Goal: Information Seeking & Learning: Learn about a topic

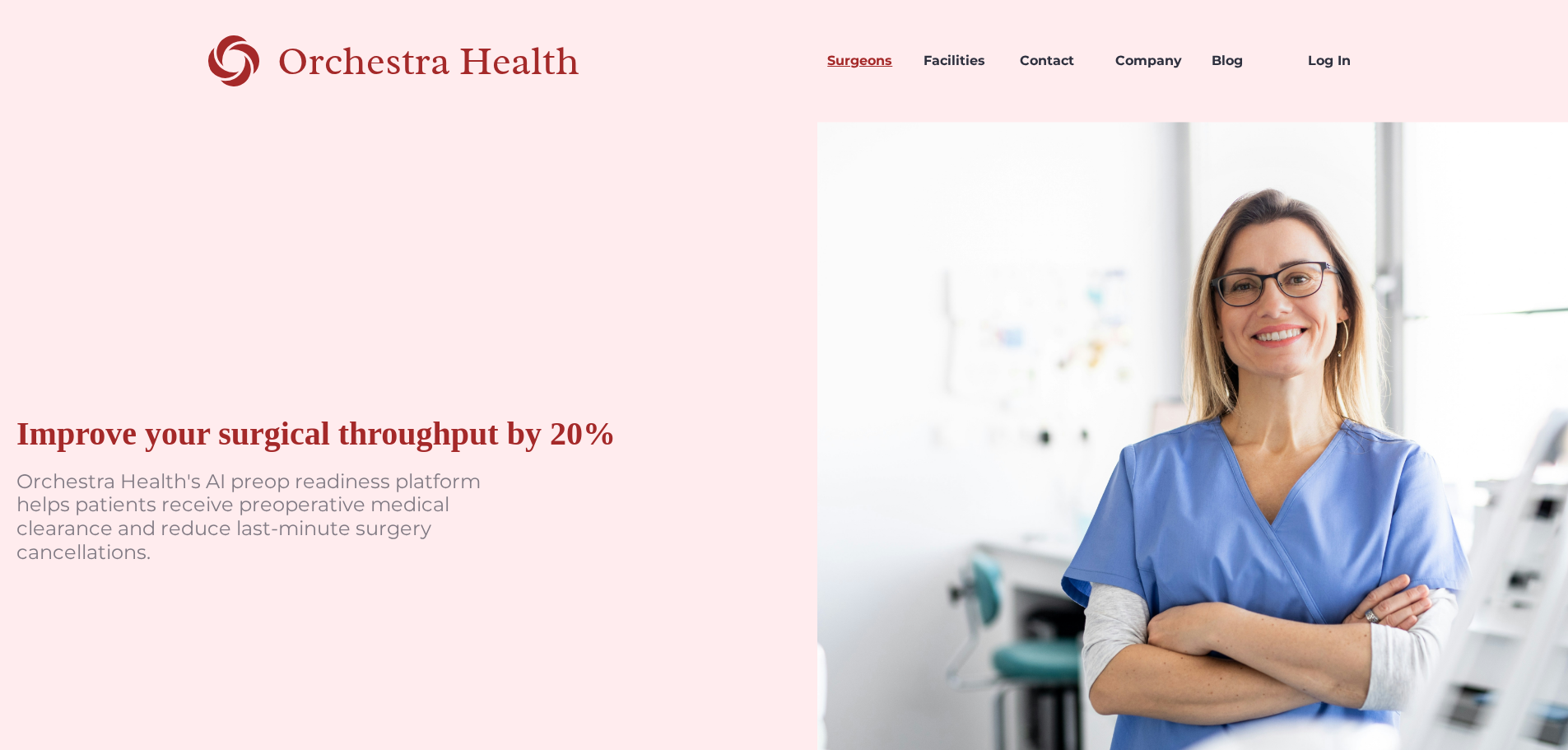
click at [857, 63] on link "Surgeons" at bounding box center [862, 61] width 96 height 56
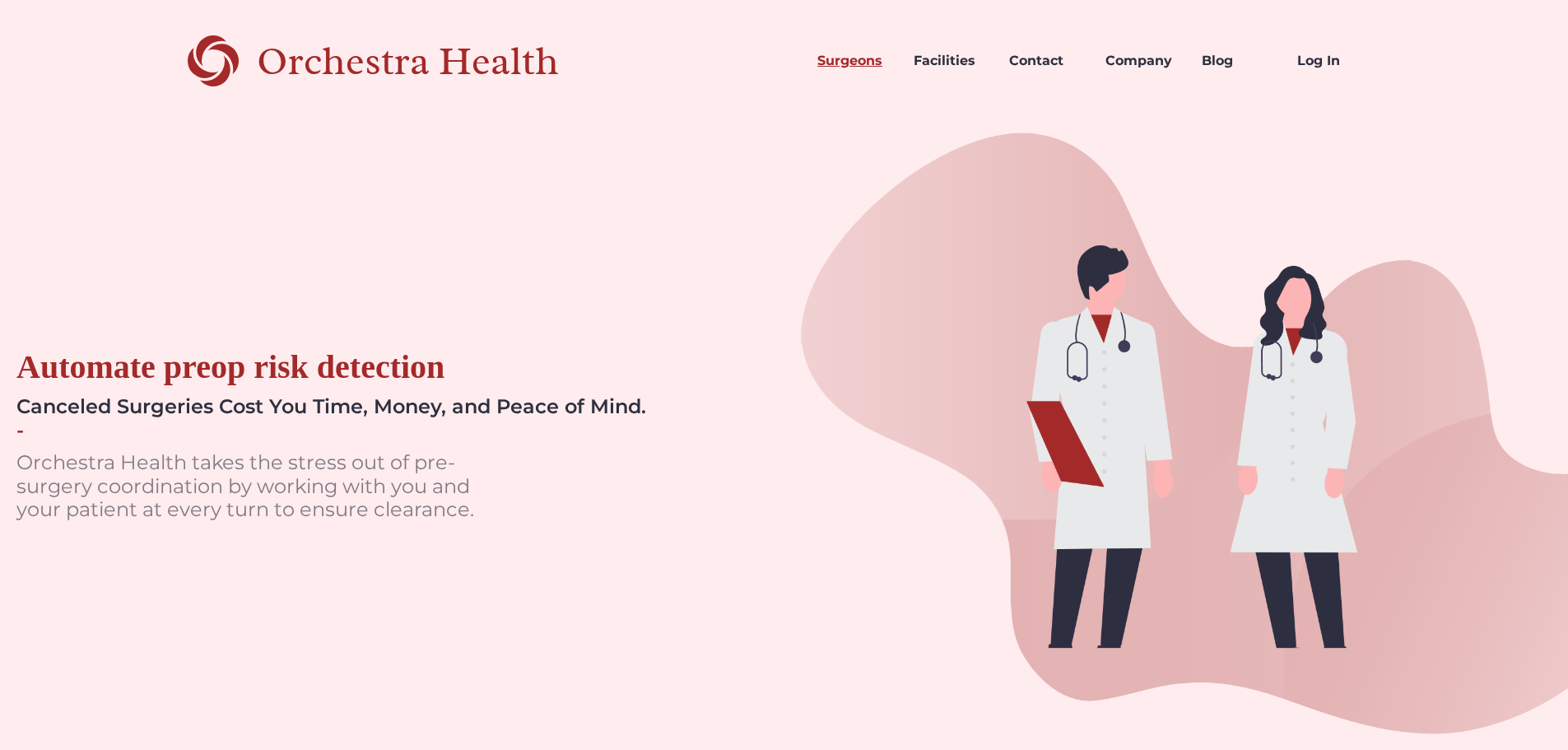
click at [837, 67] on link "Surgeons" at bounding box center [852, 61] width 96 height 56
click at [446, 64] on div "Orchestra Health" at bounding box center [436, 62] width 359 height 34
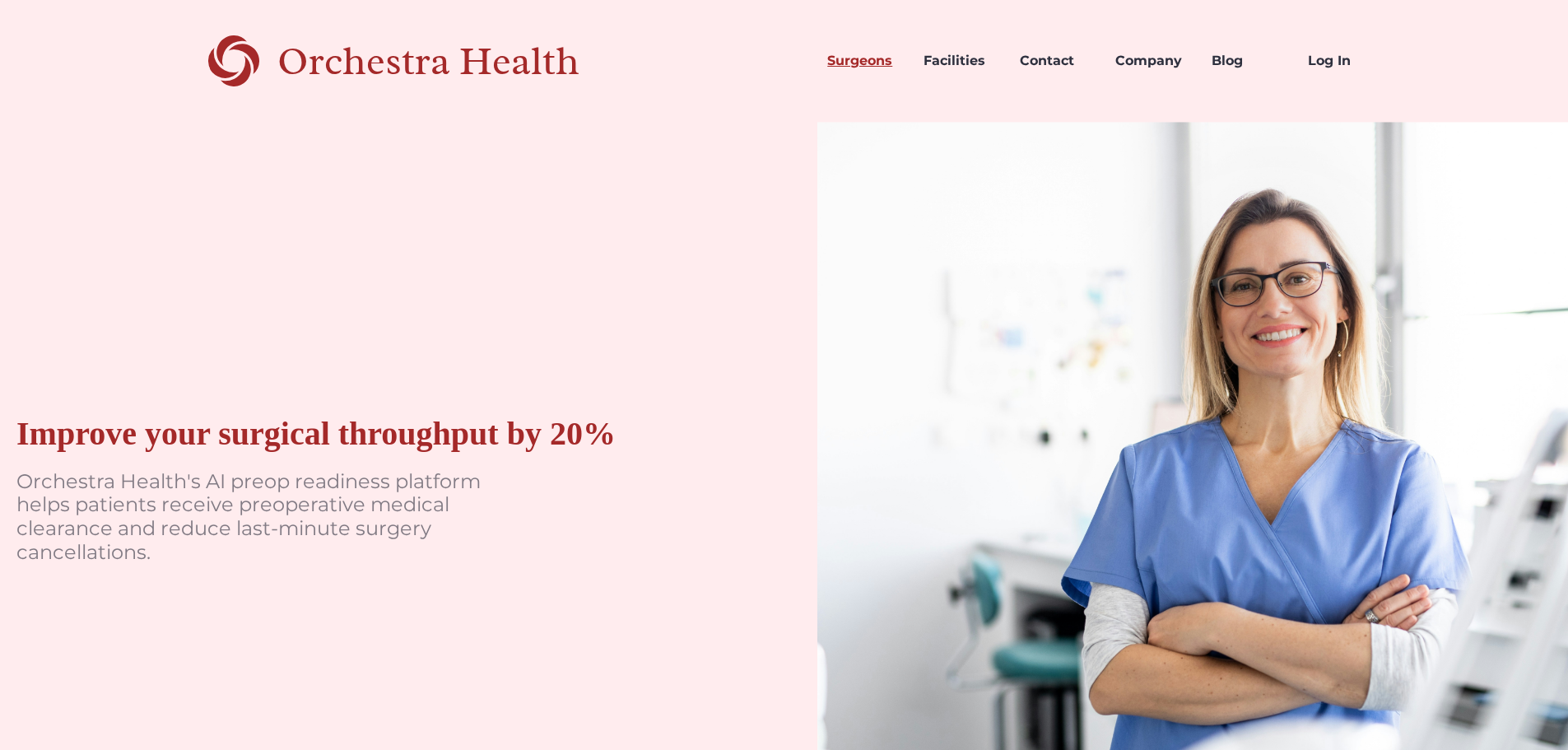
click at [869, 60] on link "Surgeons" at bounding box center [862, 61] width 96 height 56
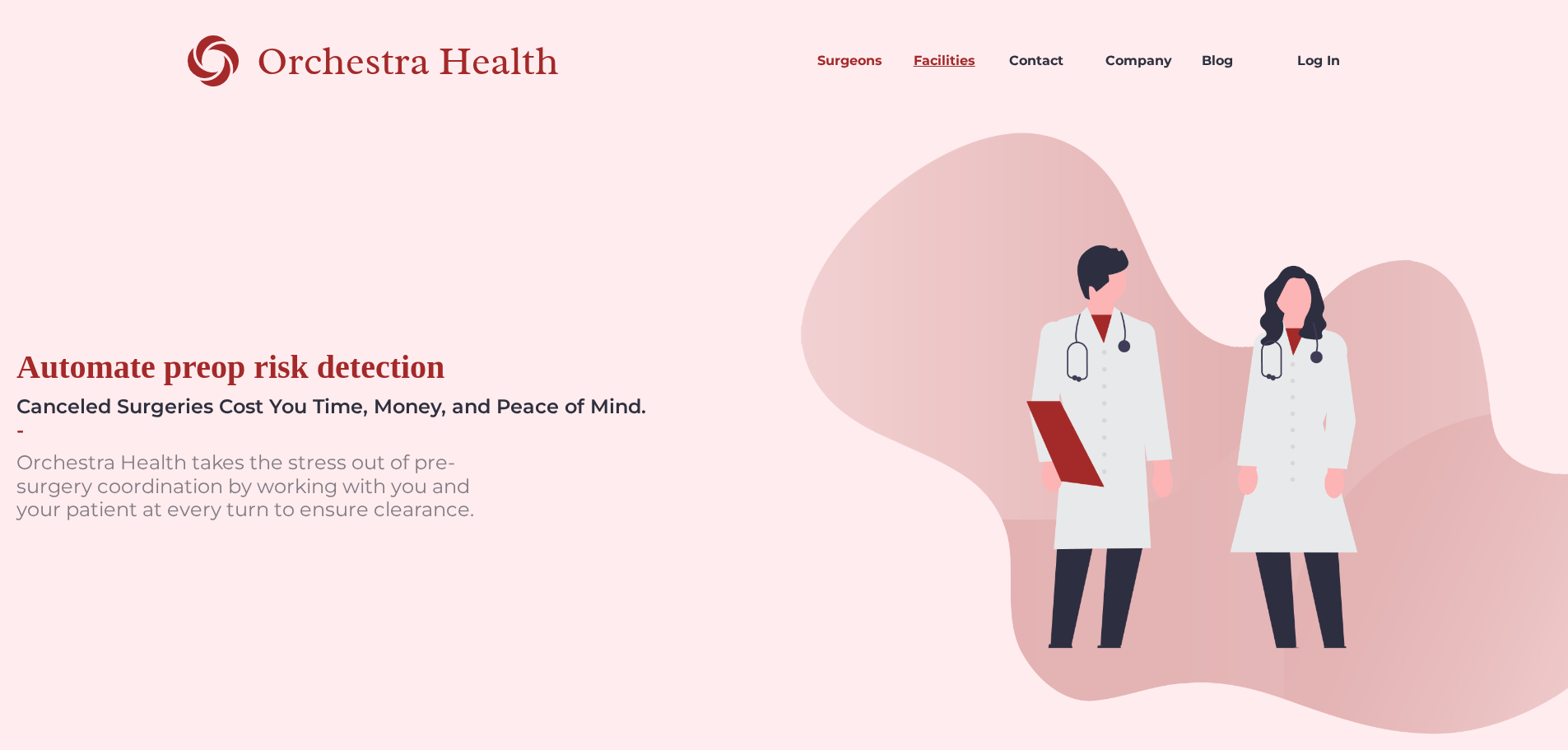
click at [951, 63] on link "Facilities" at bounding box center [949, 61] width 96 height 56
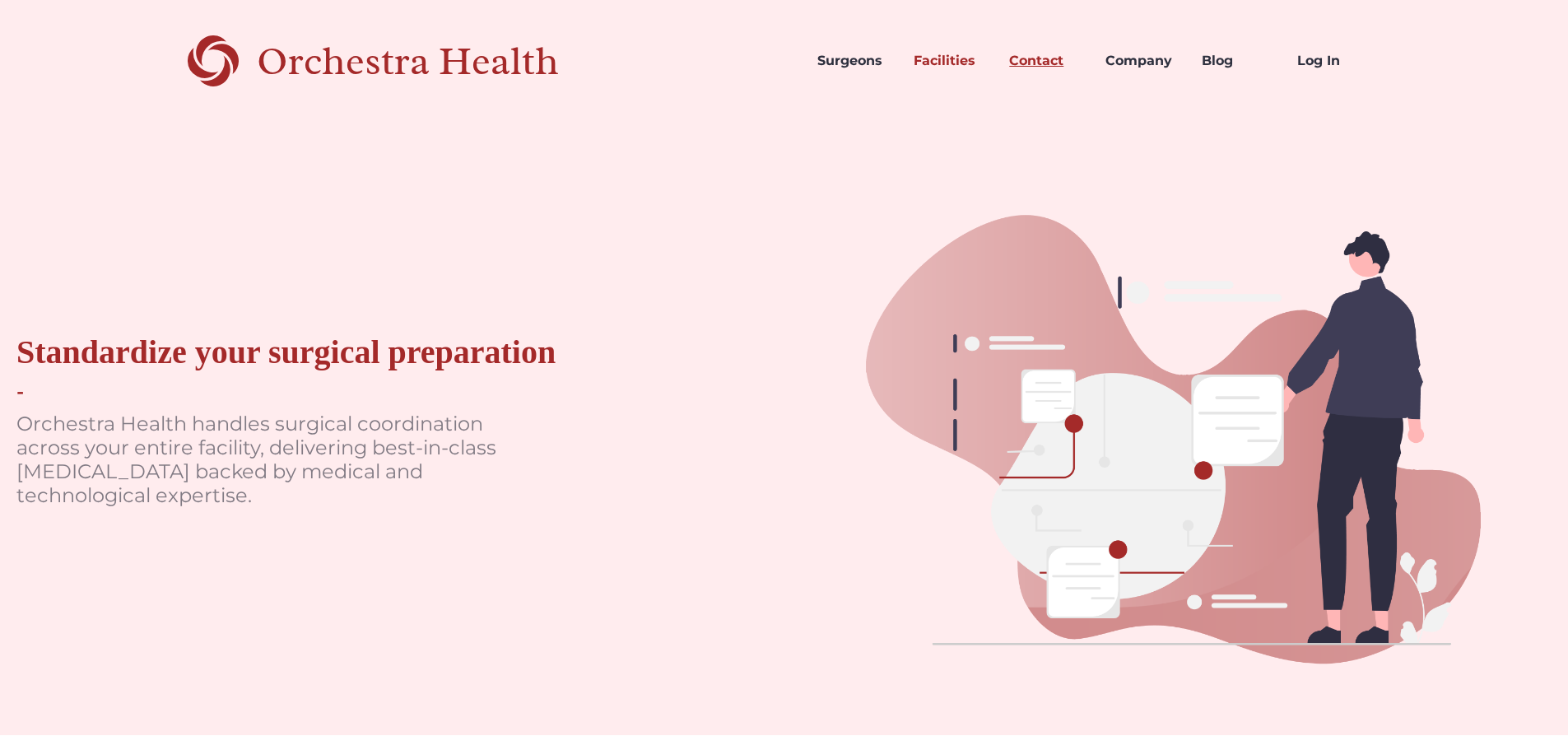
click at [1039, 62] on link "Contact" at bounding box center [1044, 61] width 96 height 56
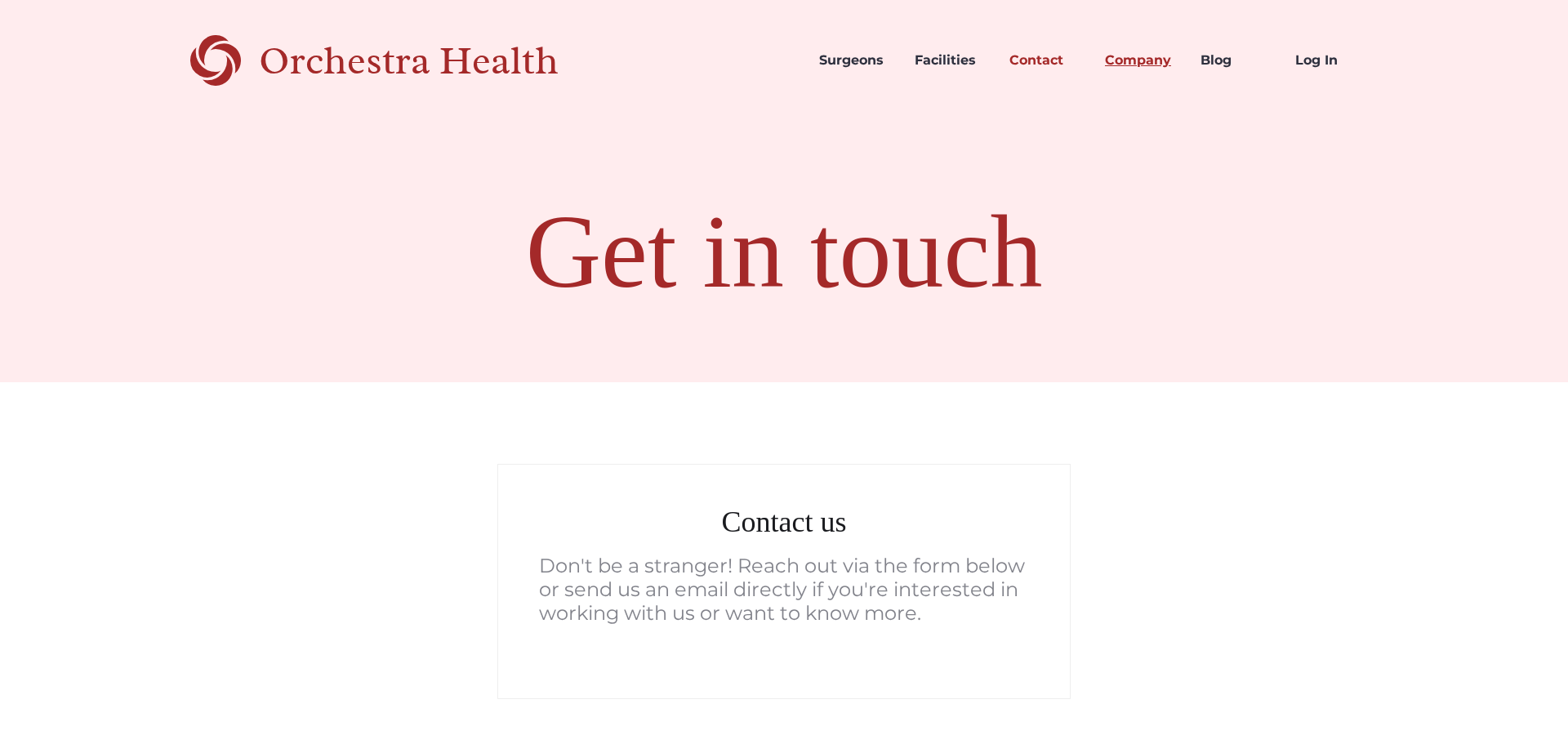
click at [1133, 61] on link "Company" at bounding box center [1140, 60] width 95 height 55
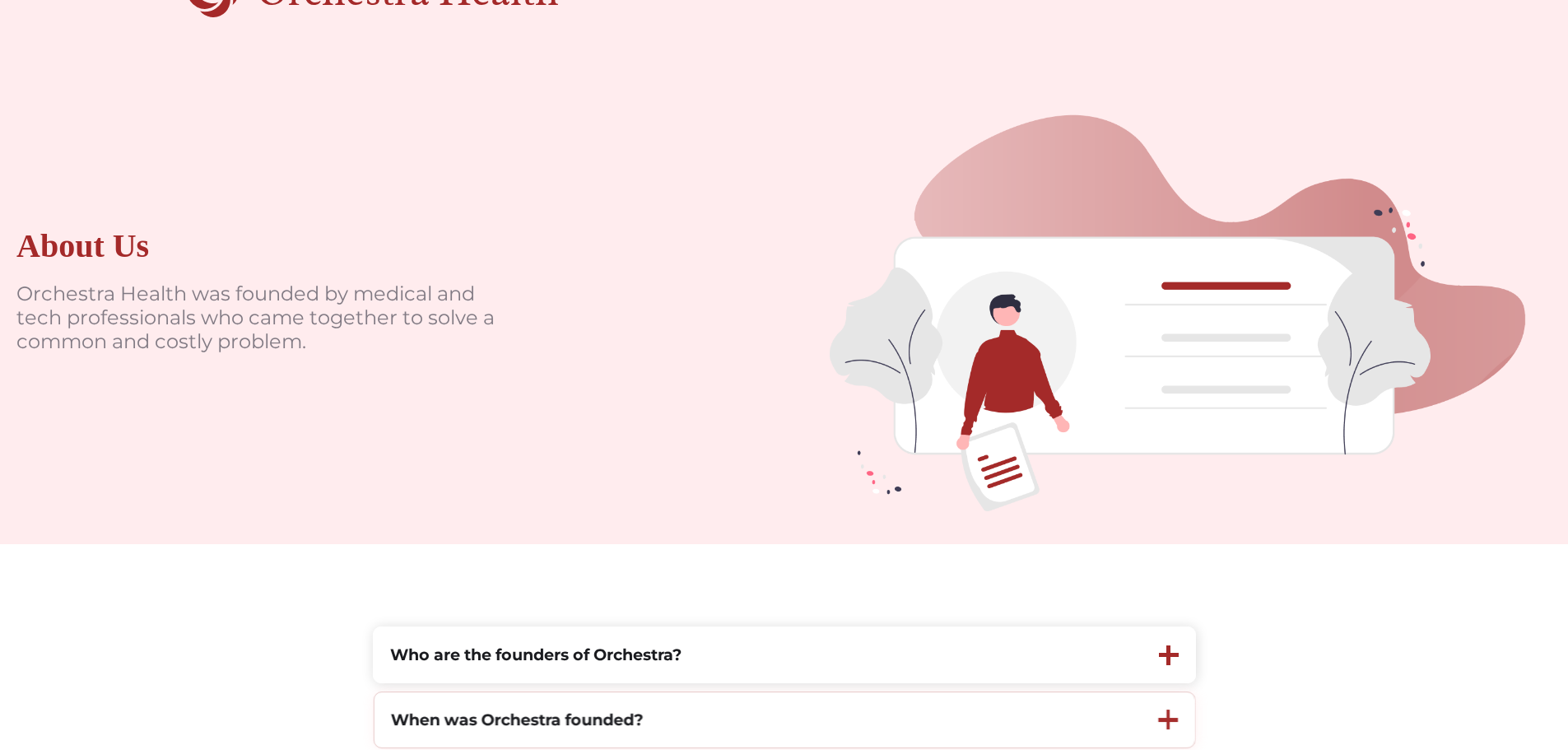
scroll to position [165, 0]
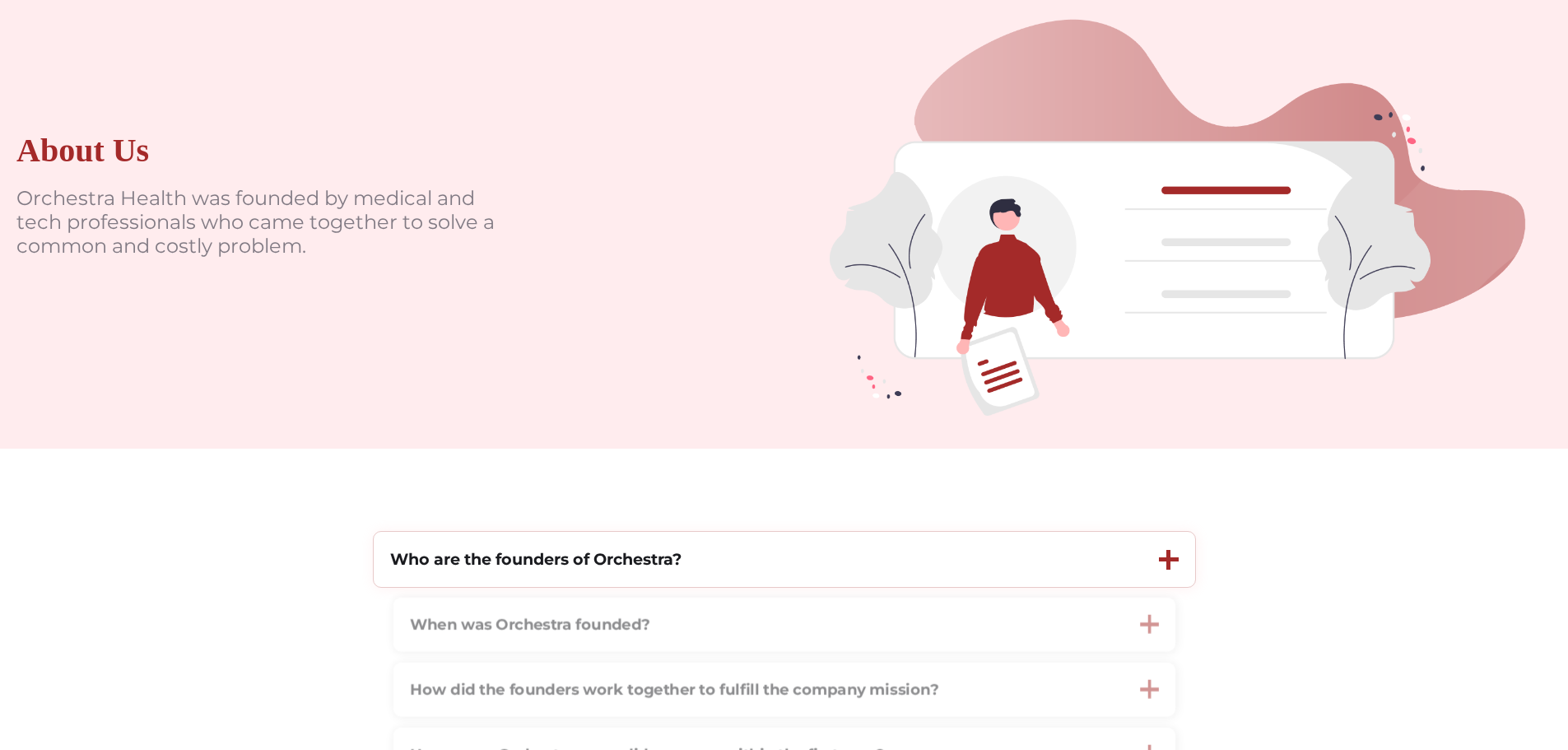
click at [1167, 558] on div at bounding box center [1168, 559] width 19 height 19
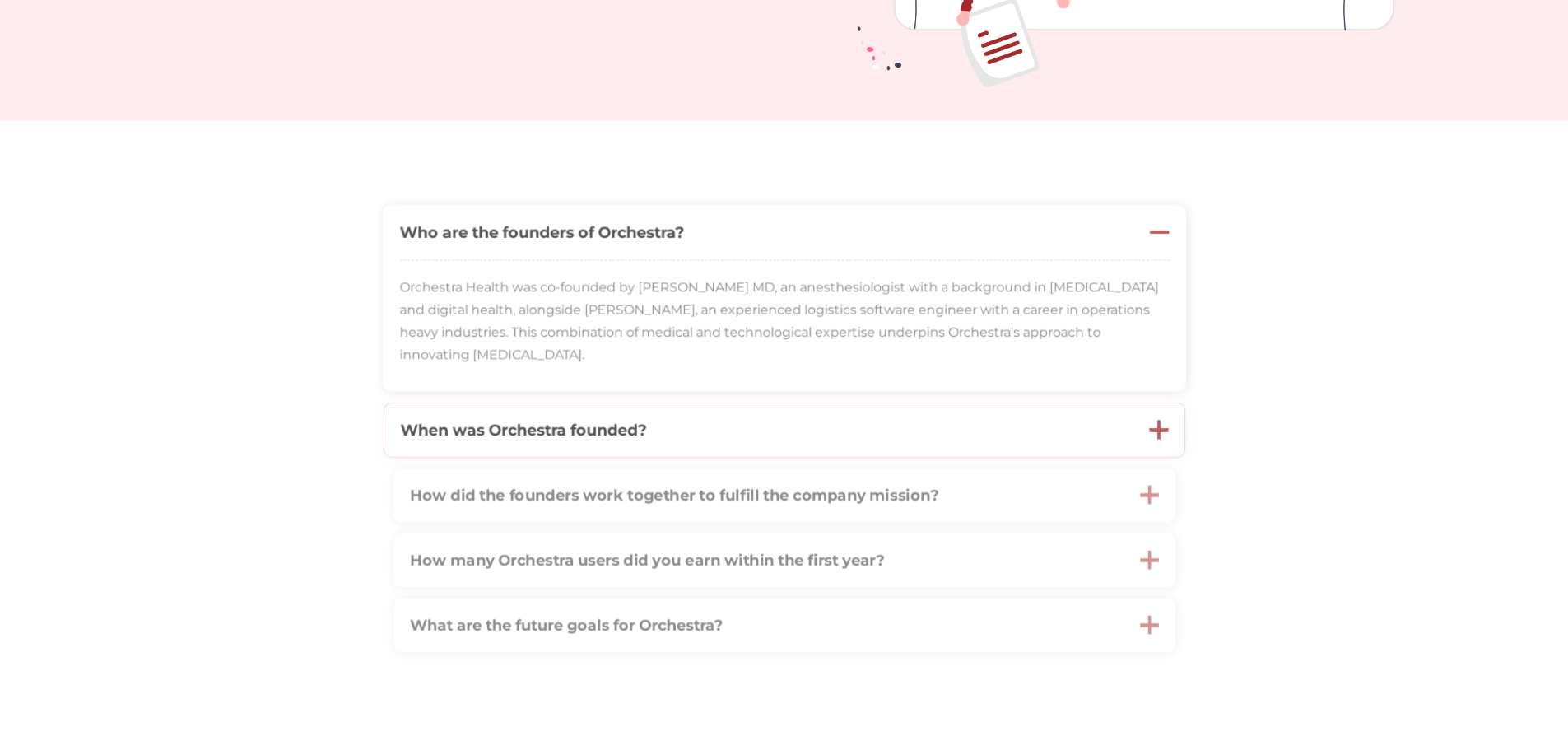
scroll to position [494, 0]
click at [1163, 431] on div at bounding box center [1168, 429] width 19 height 4
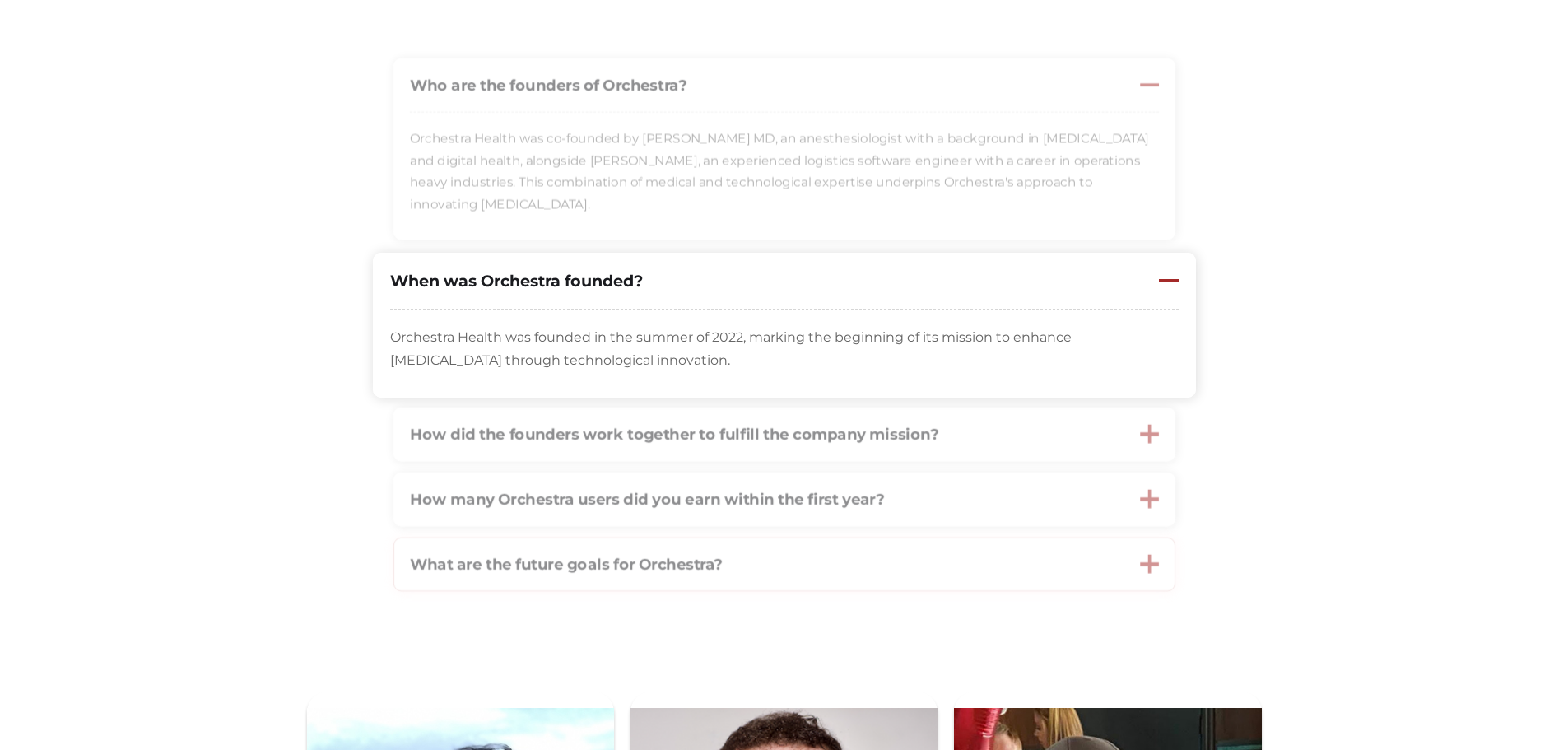
scroll to position [659, 0]
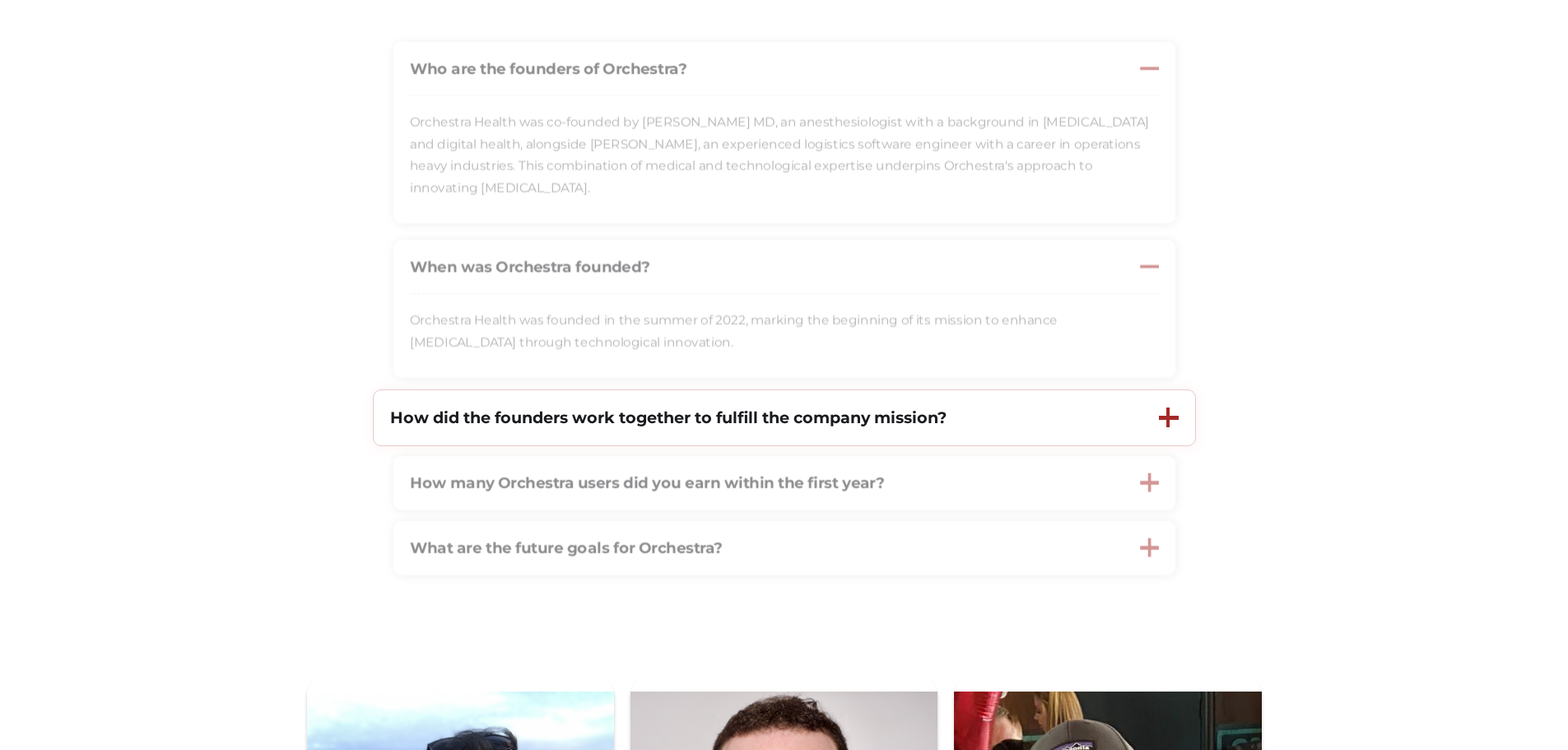
click at [1042, 429] on div "How did the founders work together to fulfill the company mission?" at bounding box center [758, 418] width 769 height 55
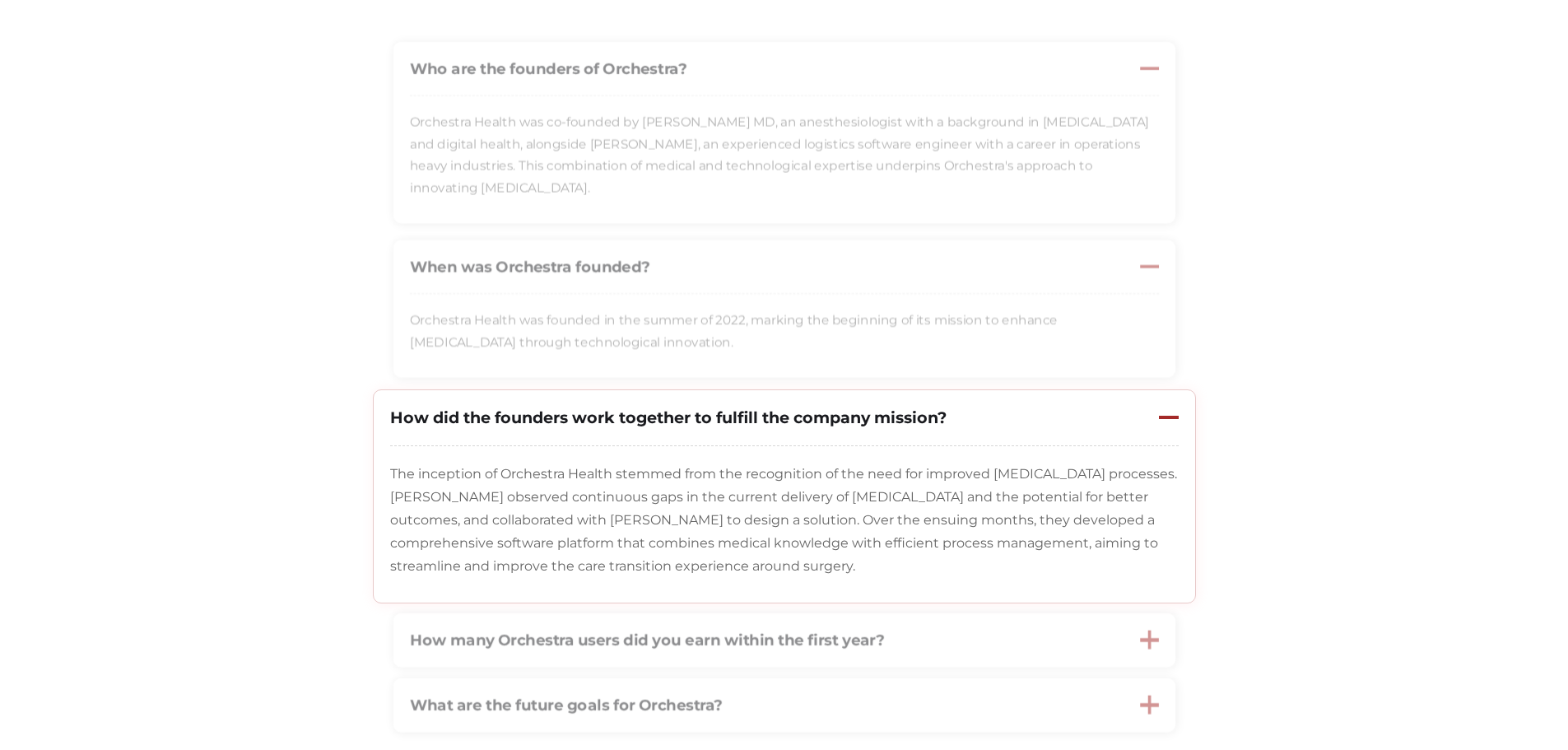
scroll to position [741, 0]
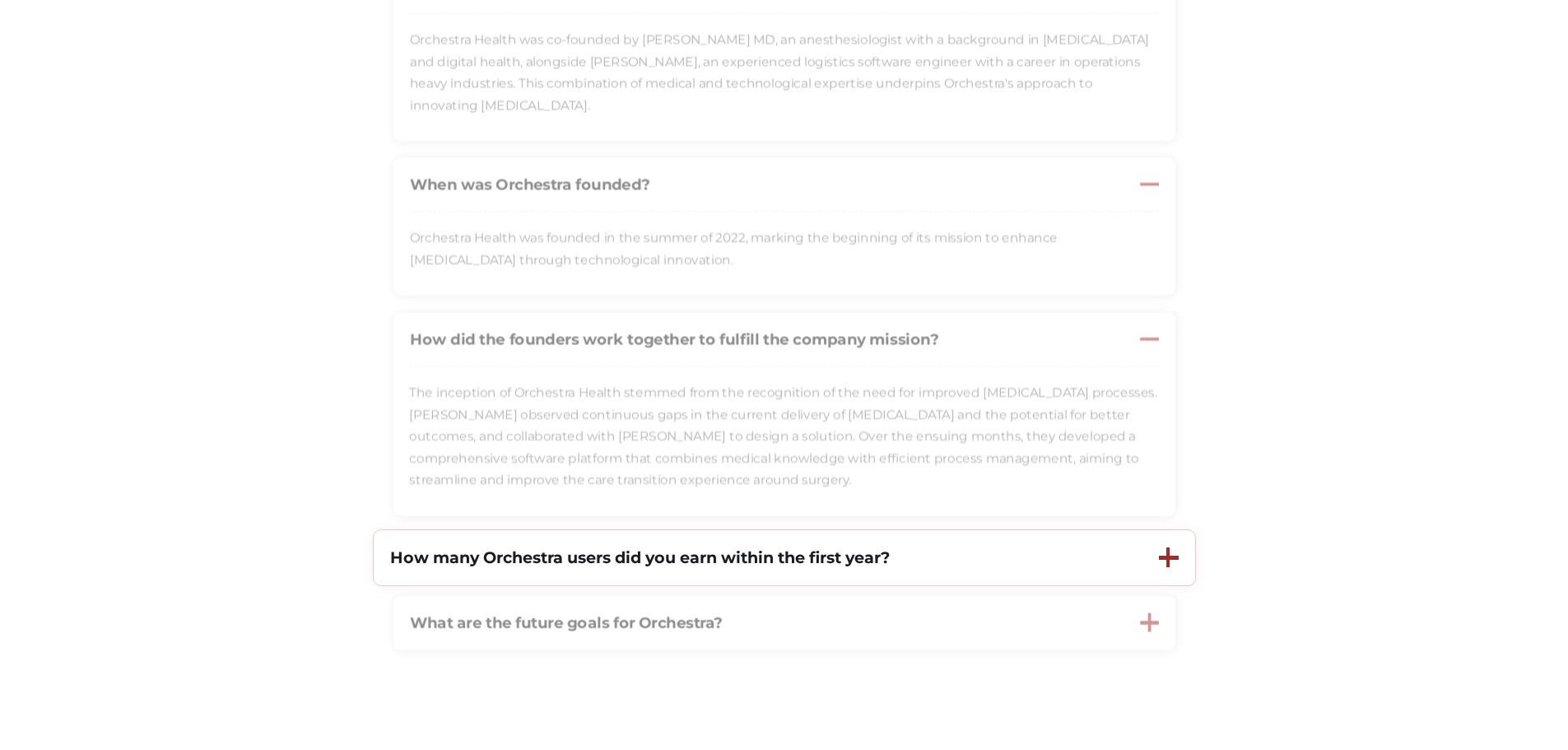
click at [974, 559] on div "How many Orchestra users did you earn within the first year?" at bounding box center [758, 557] width 769 height 55
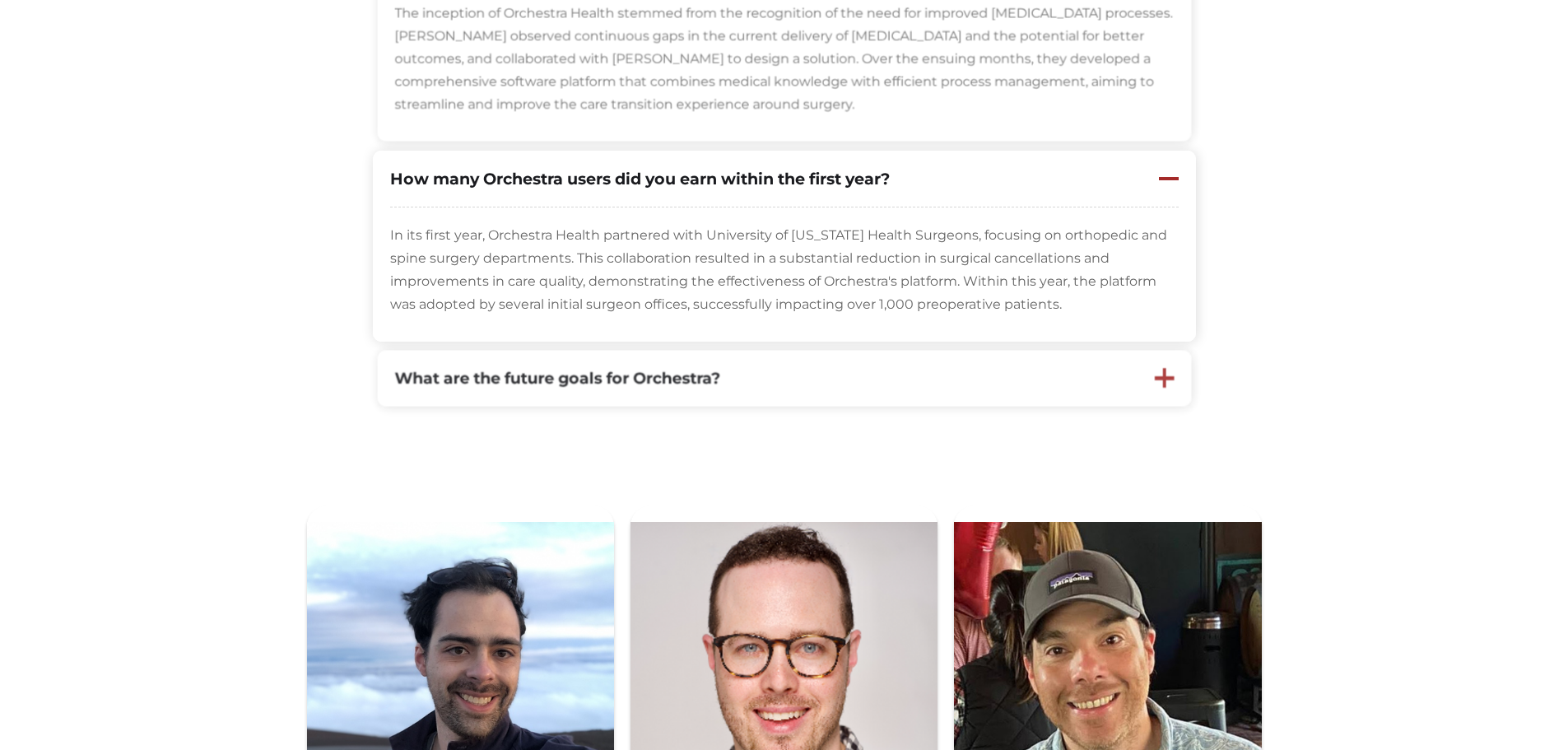
scroll to position [1152, 0]
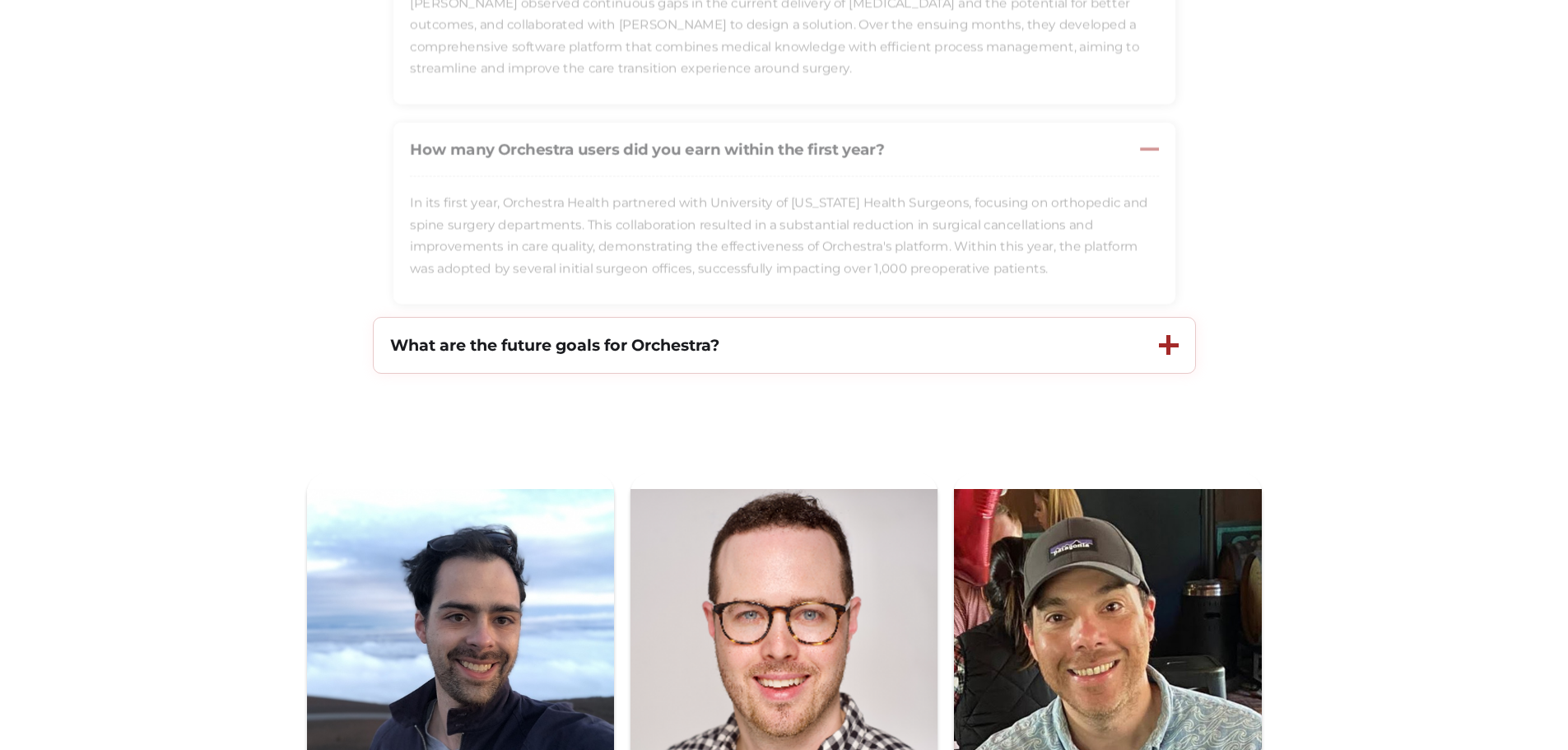
click at [893, 359] on div "What are the future goals for Orchestra?" at bounding box center [758, 345] width 769 height 55
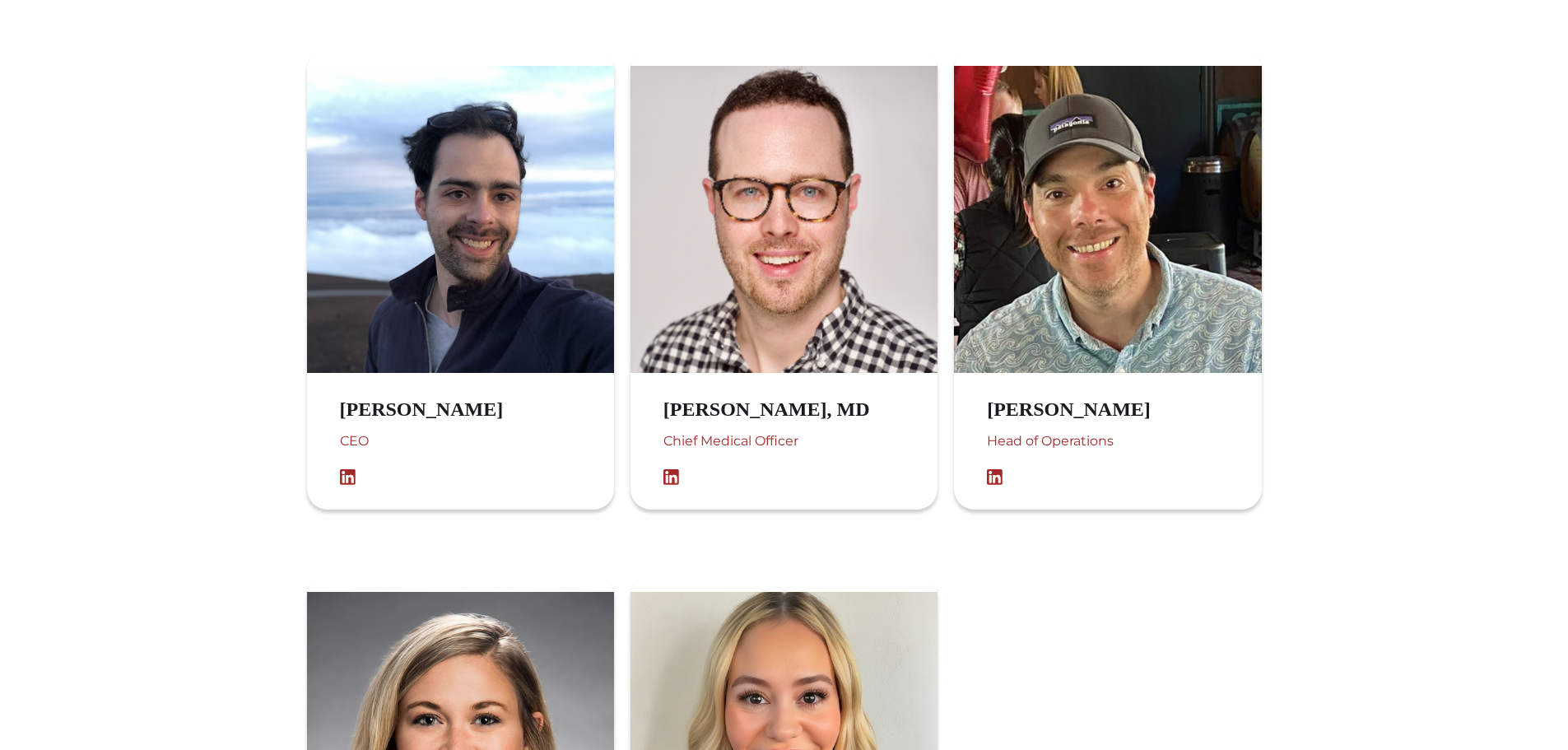
scroll to position [1647, 0]
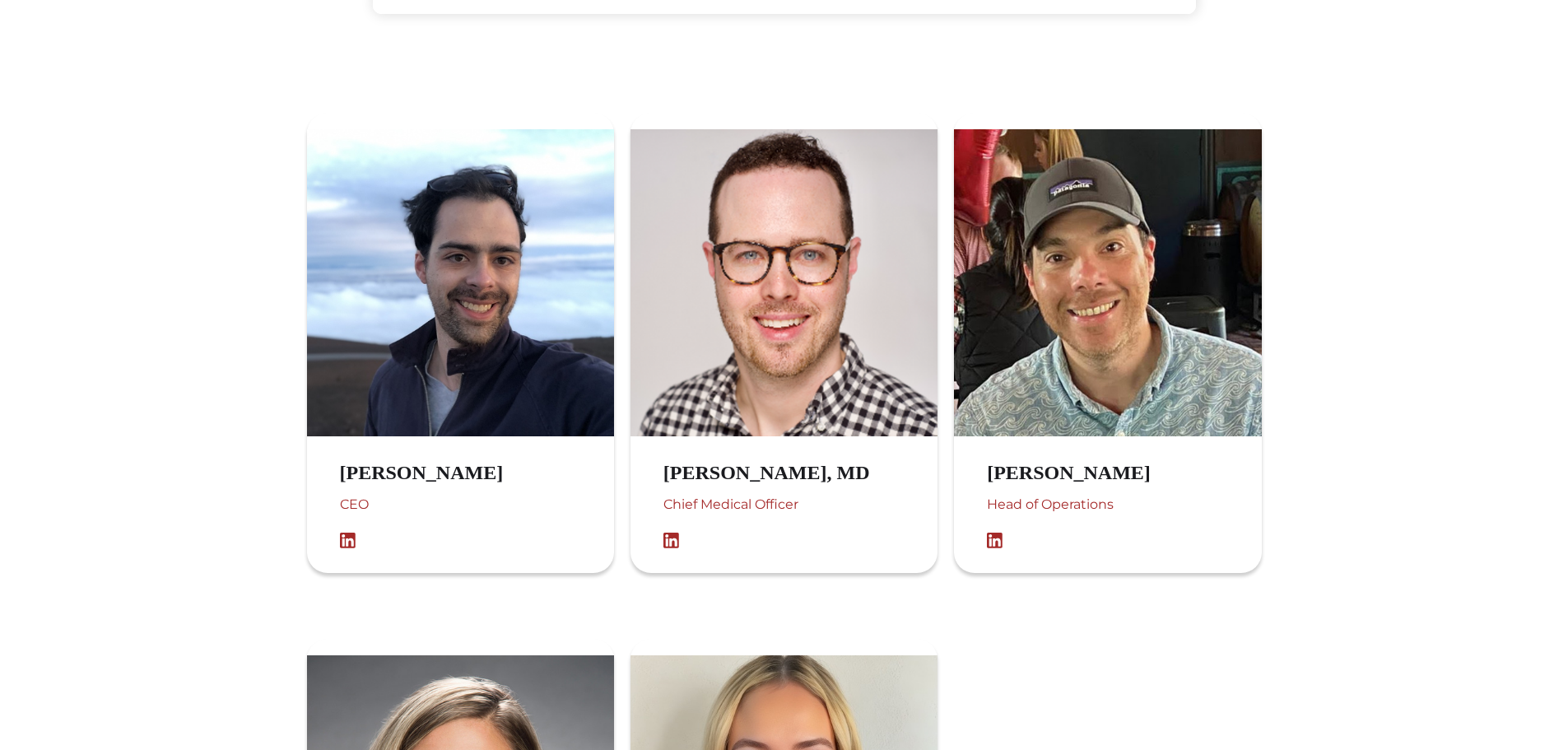
click at [747, 504] on div "Chief Medical Officer" at bounding box center [784, 513] width 240 height 40
click at [754, 494] on div "[PERSON_NAME], MD Chief Medical Officer" at bounding box center [771, 504] width 281 height 104
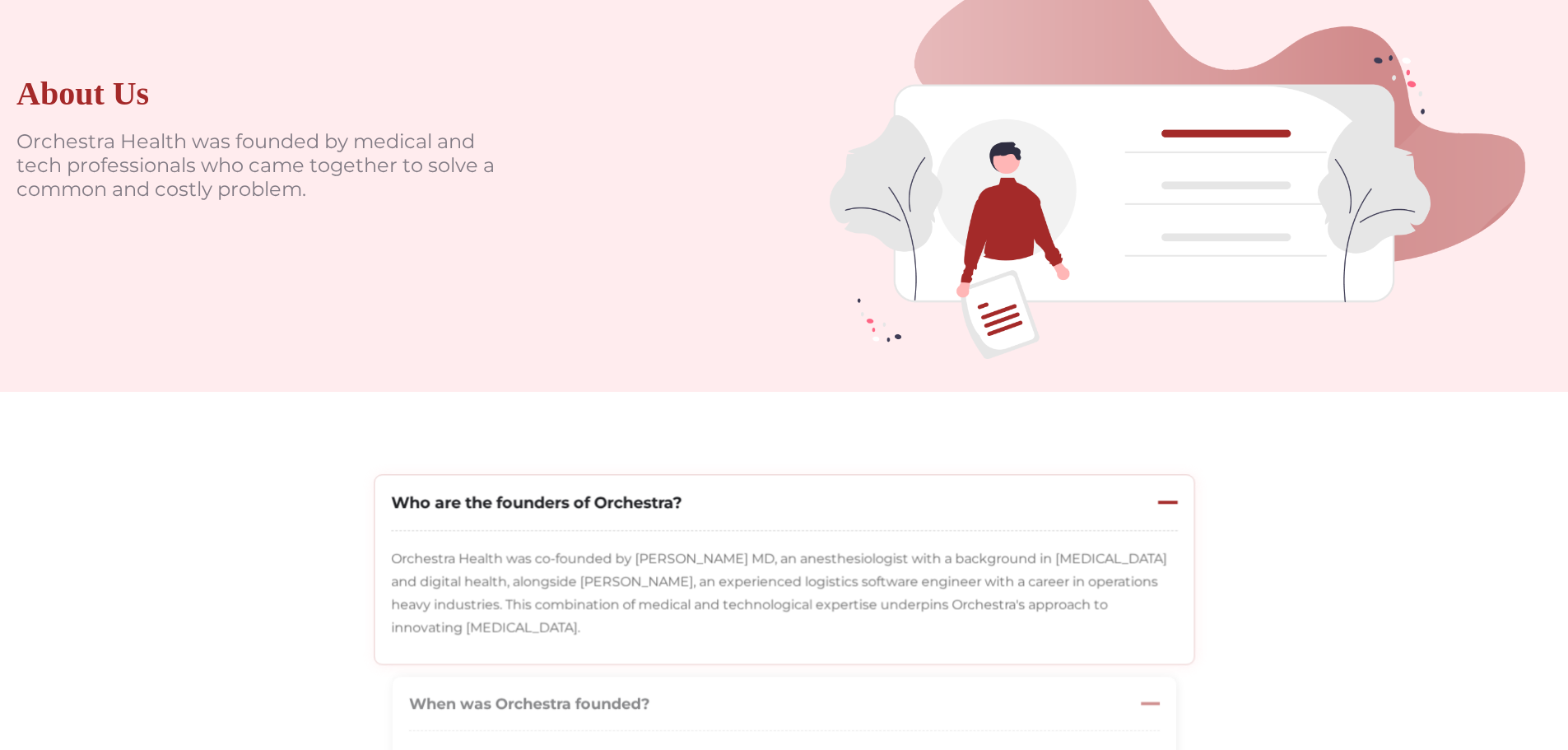
scroll to position [0, 0]
